Goal: Answer question/provide support: Share knowledge or assist other users

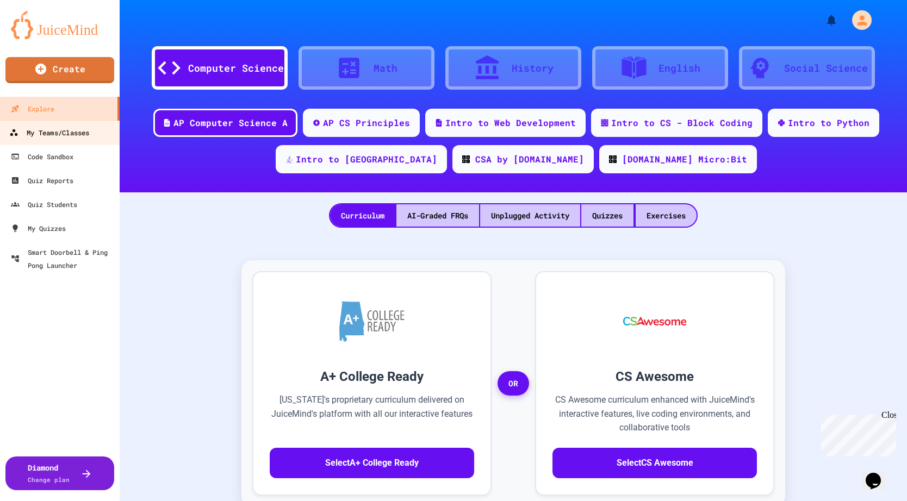
click at [58, 140] on link "My Teams/Classes" at bounding box center [59, 132] width 123 height 24
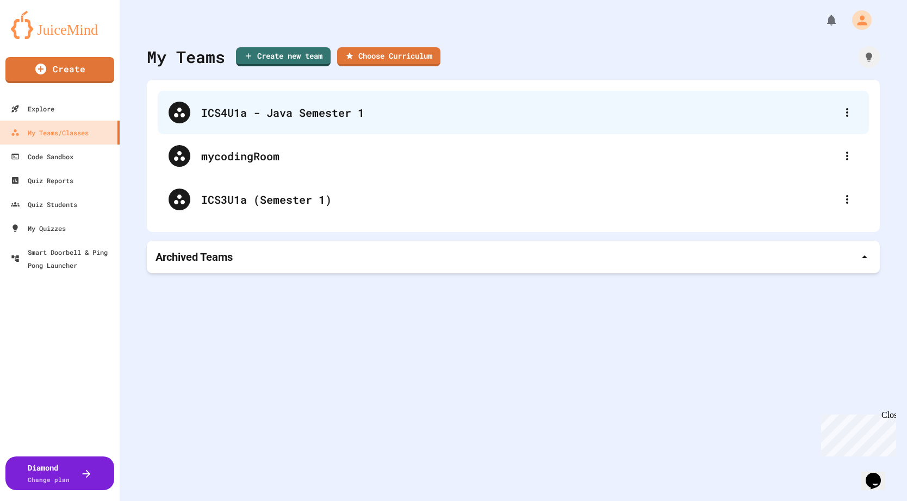
click at [259, 123] on div "ICS4U1a - Java Semester 1" at bounding box center [513, 113] width 711 height 44
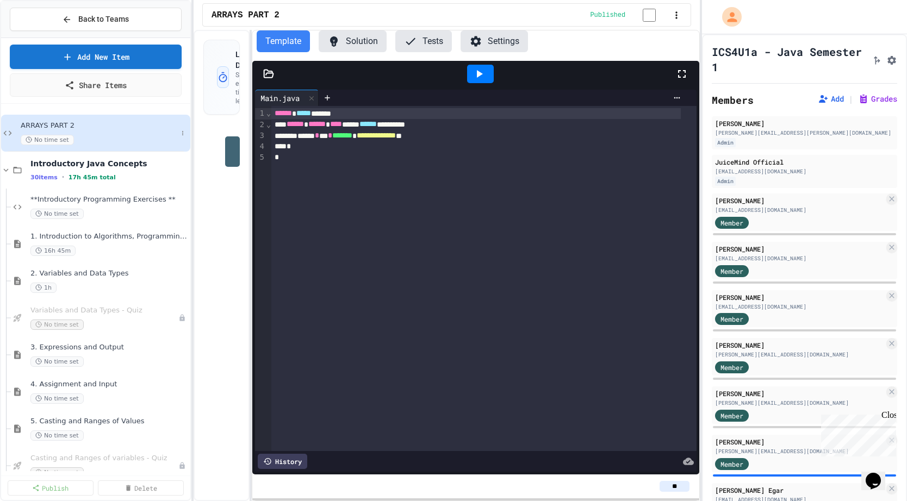
click at [102, 126] on span "ARRAYS PART 2" at bounding box center [99, 125] width 157 height 9
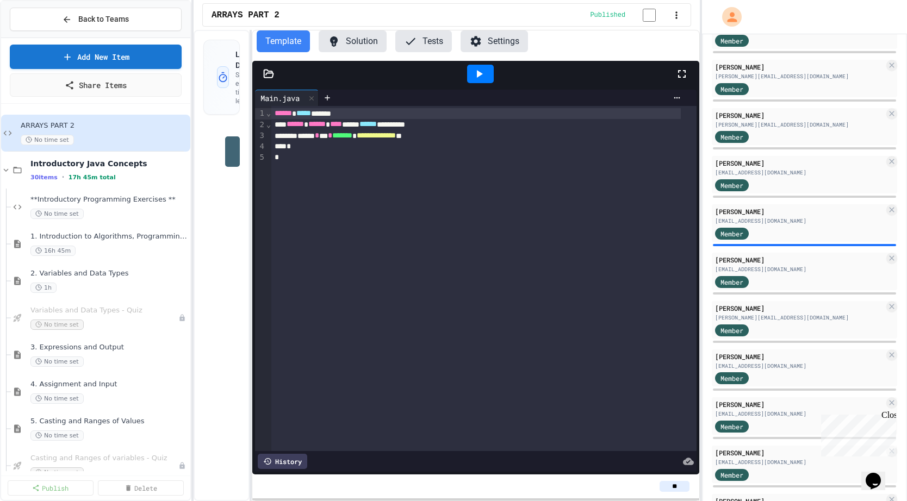
scroll to position [868, 0]
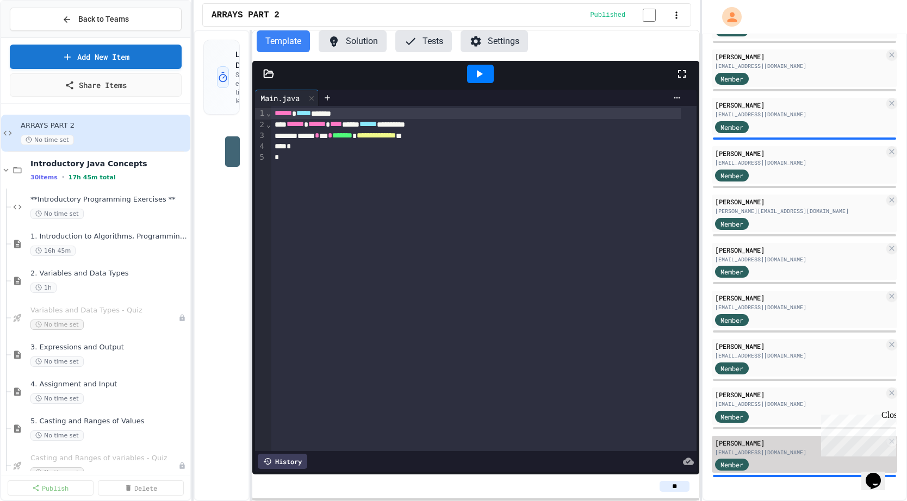
click at [788, 439] on div "[PERSON_NAME]" at bounding box center [799, 443] width 169 height 10
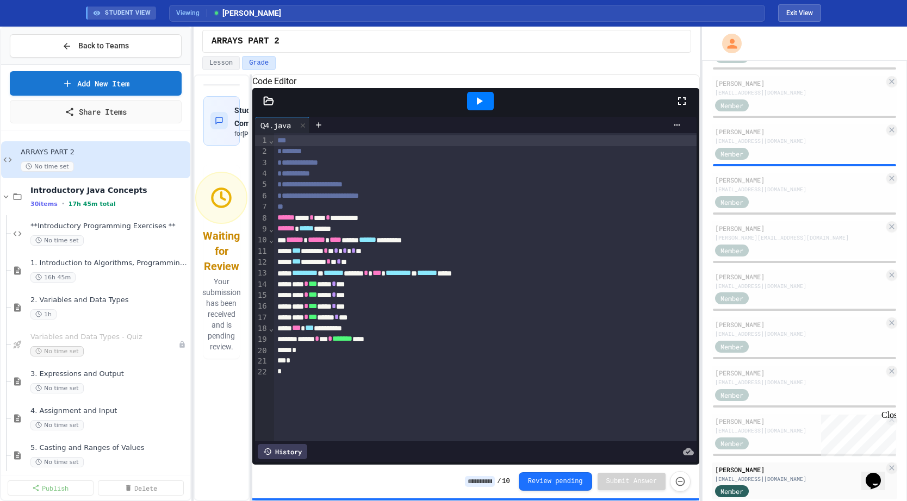
click at [271, 107] on icon at bounding box center [268, 101] width 11 height 11
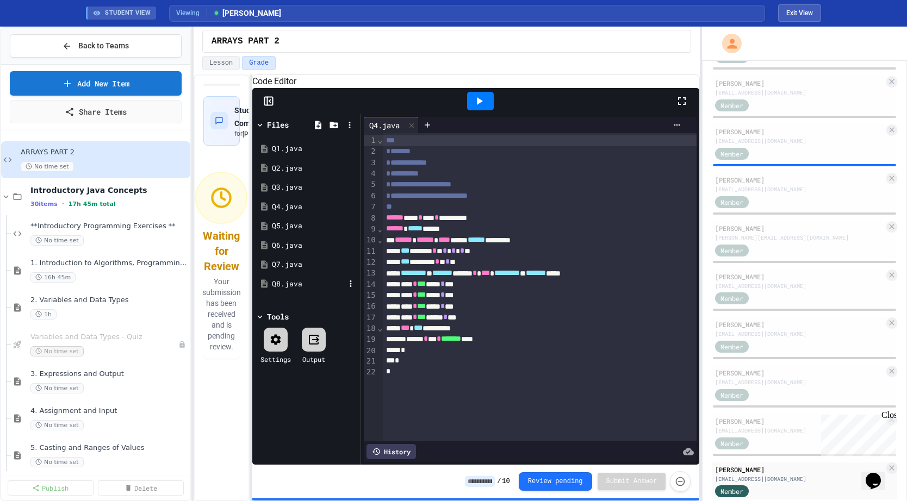
click at [314, 290] on div "Q8.java" at bounding box center [308, 284] width 73 height 11
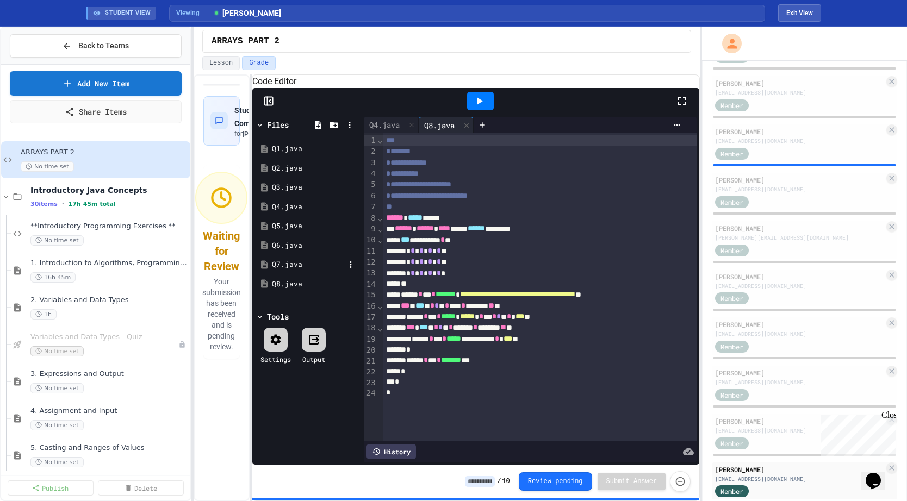
click at [304, 270] on div "Q7.java" at bounding box center [308, 264] width 73 height 11
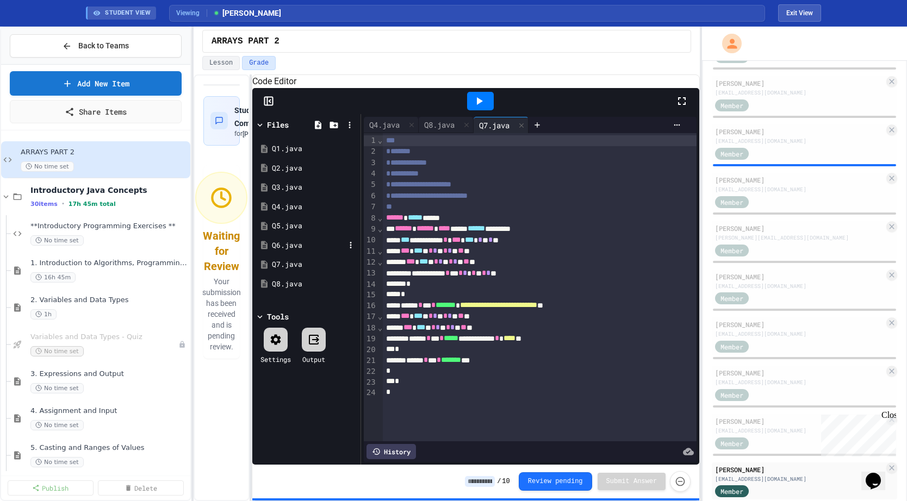
click at [297, 251] on div "Q6.java" at bounding box center [308, 245] width 73 height 11
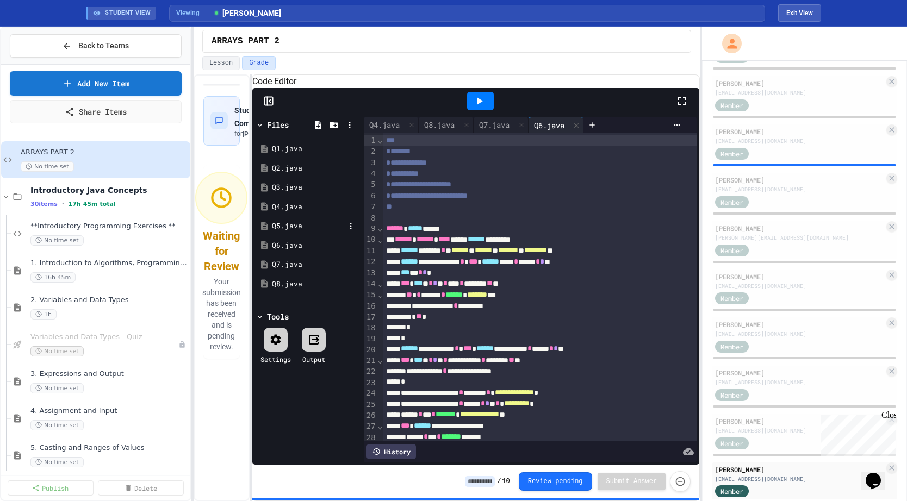
click at [302, 232] on div "Q5.java" at bounding box center [308, 226] width 73 height 11
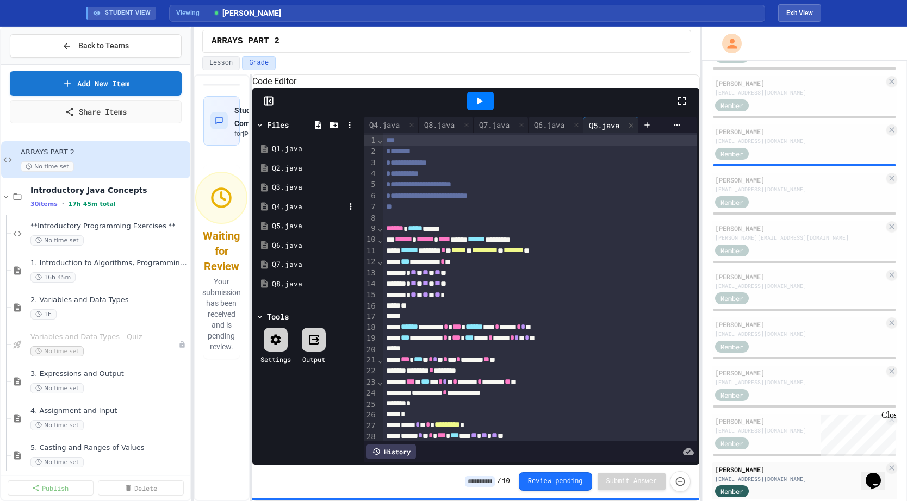
click at [306, 217] on div "Q4.java" at bounding box center [306, 207] width 103 height 20
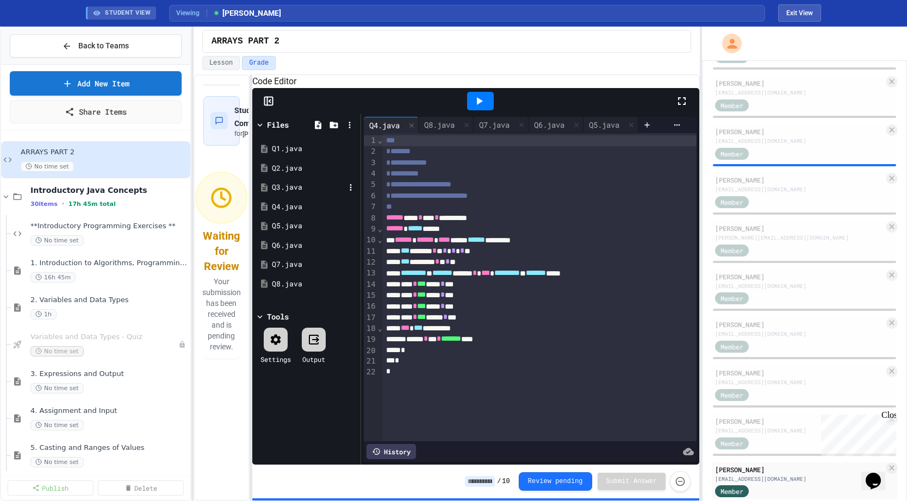
click at [305, 193] on div "Q3.java" at bounding box center [308, 187] width 73 height 11
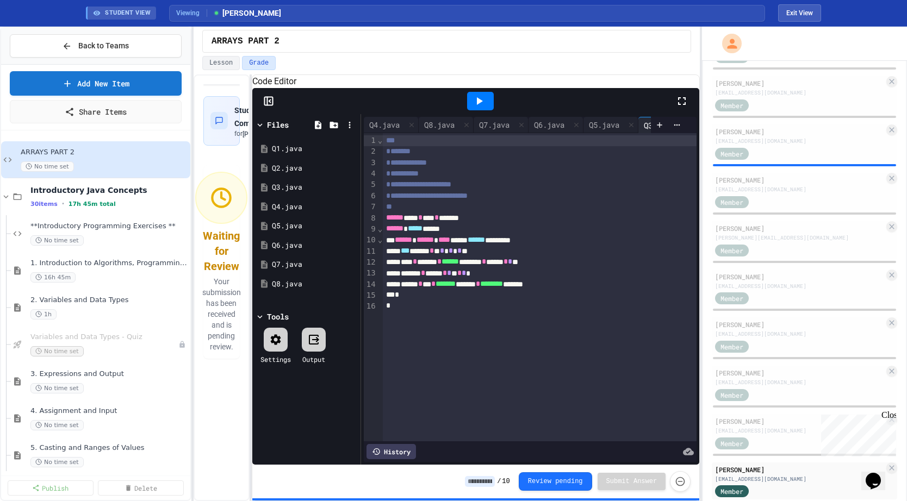
click at [765, 163] on div at bounding box center [804, 165] width 185 height 4
click at [767, 157] on div "Member" at bounding box center [742, 153] width 54 height 14
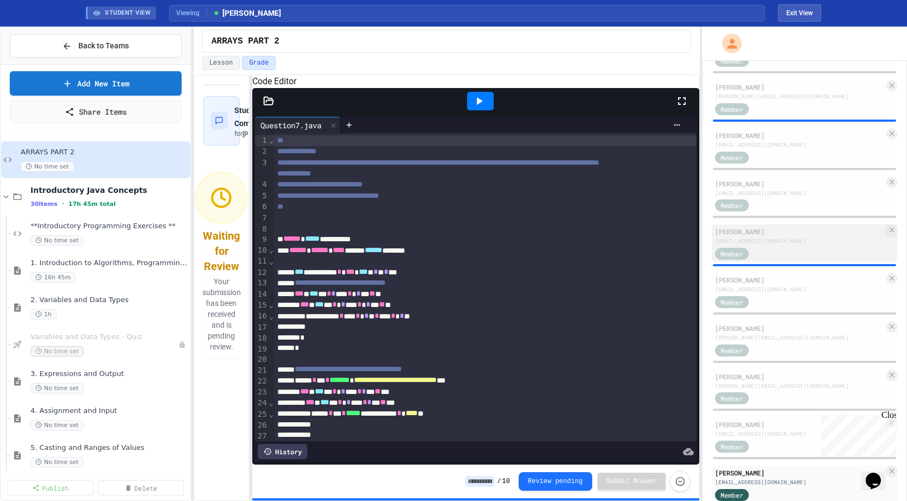
scroll to position [487, 0]
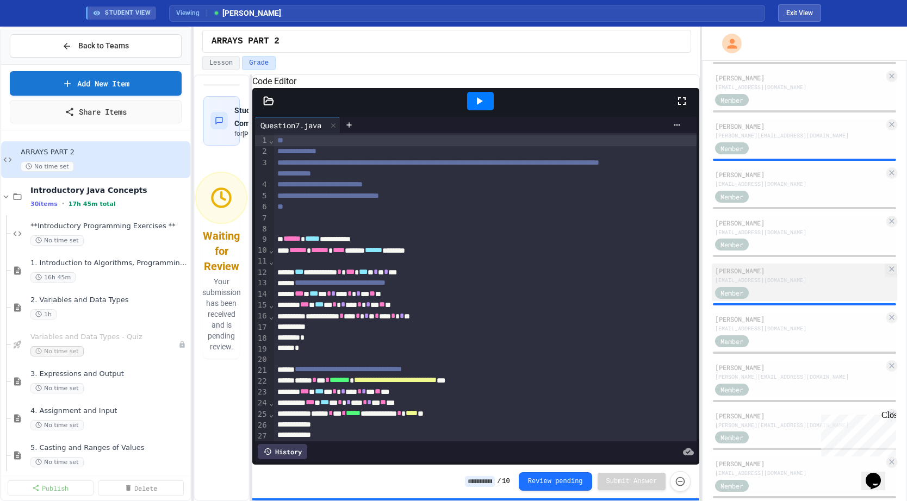
click at [773, 289] on div "Member" at bounding box center [799, 292] width 169 height 14
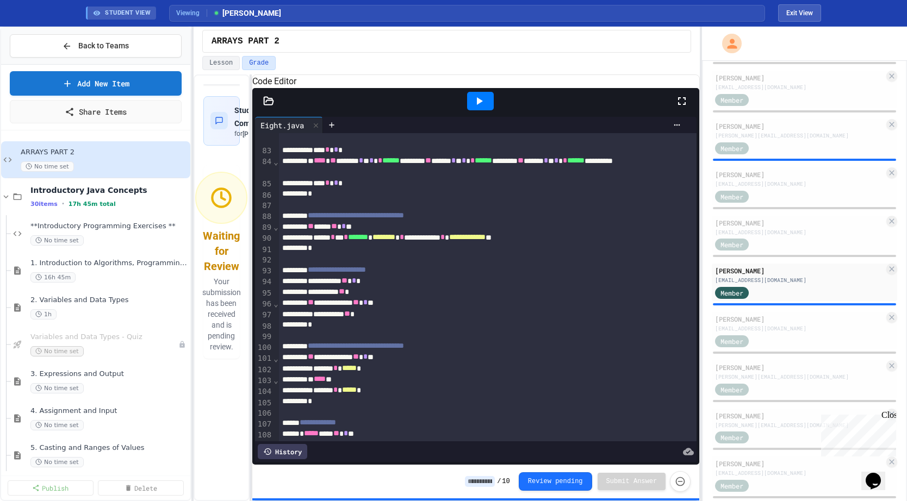
scroll to position [1030, 0]
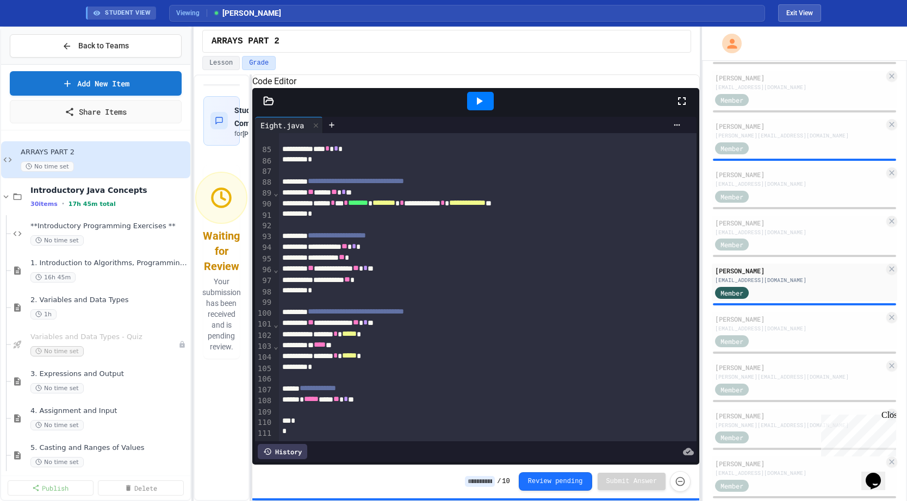
click at [298, 444] on div "History" at bounding box center [282, 451] width 49 height 15
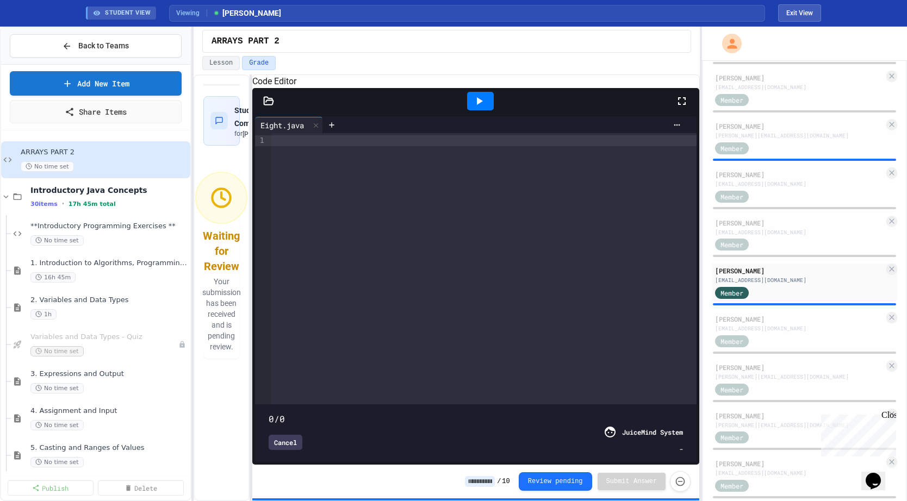
type input "****"
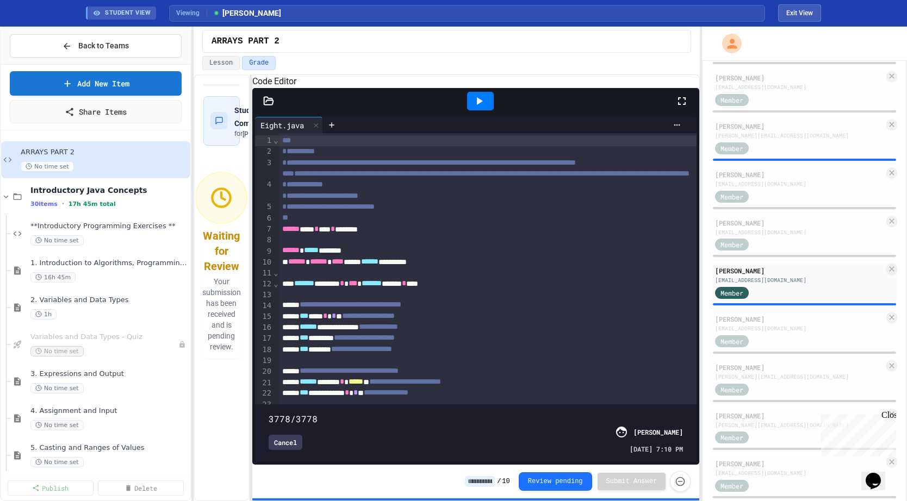
click at [301, 437] on div "Cancel" at bounding box center [286, 442] width 34 height 15
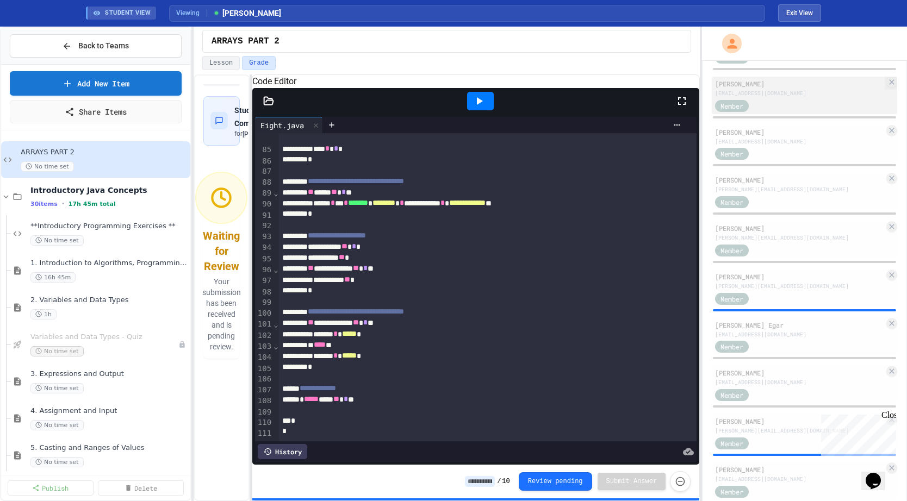
scroll to position [272, 0]
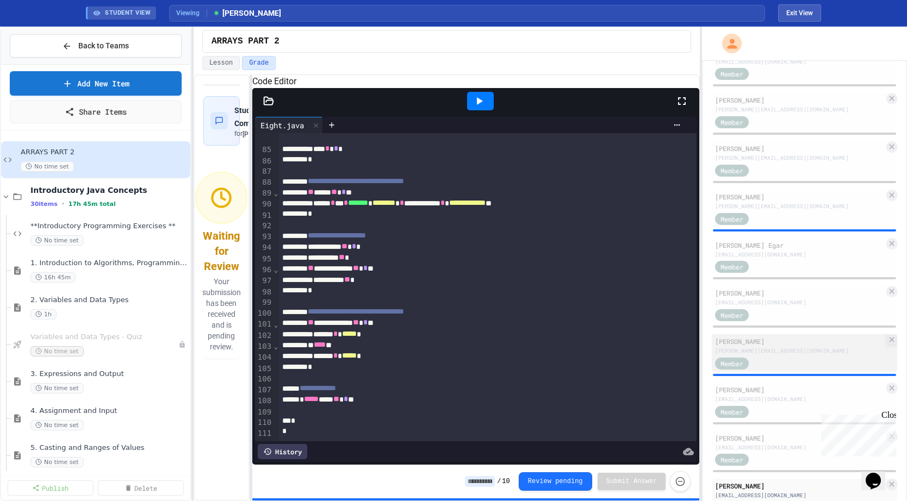
click at [772, 370] on div "[PERSON_NAME] [PERSON_NAME][EMAIL_ADDRESS][DOMAIN_NAME] Member" at bounding box center [804, 353] width 185 height 38
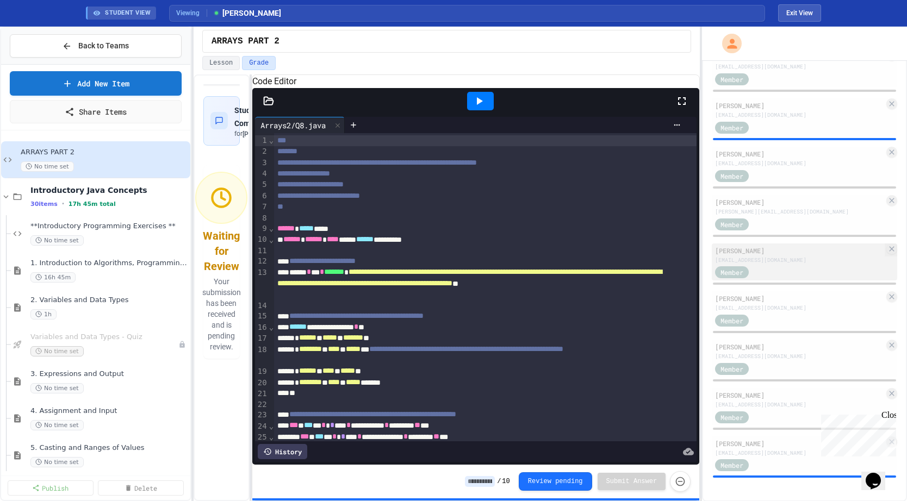
scroll to position [895, 0]
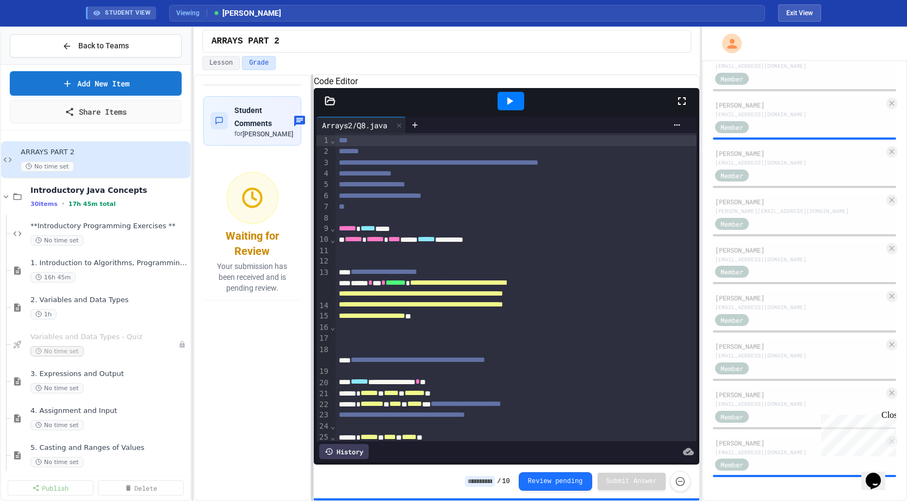
click at [311, 257] on div at bounding box center [312, 288] width 2 height 427
